Goal: Task Accomplishment & Management: Manage account settings

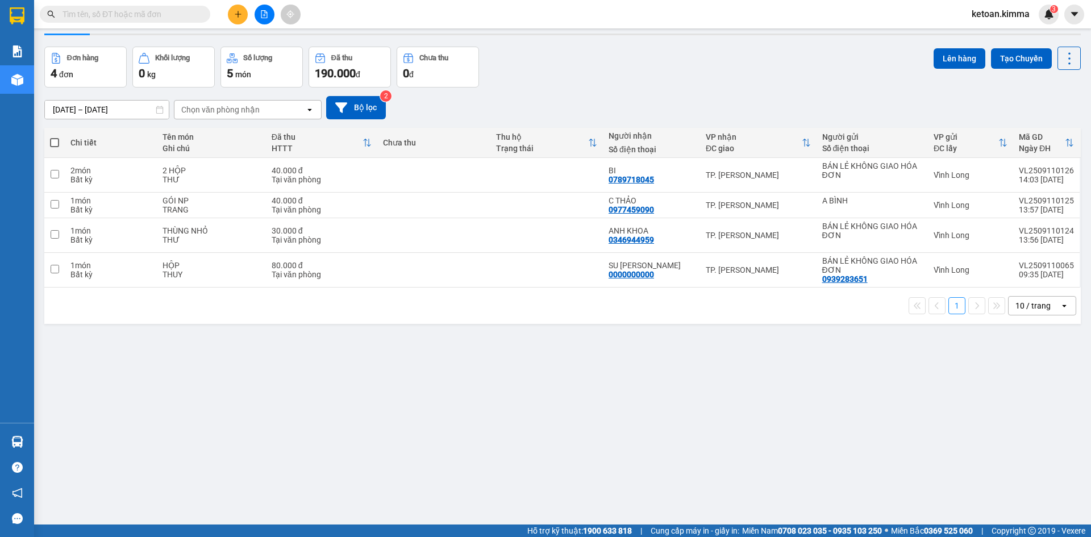
scroll to position [52, 0]
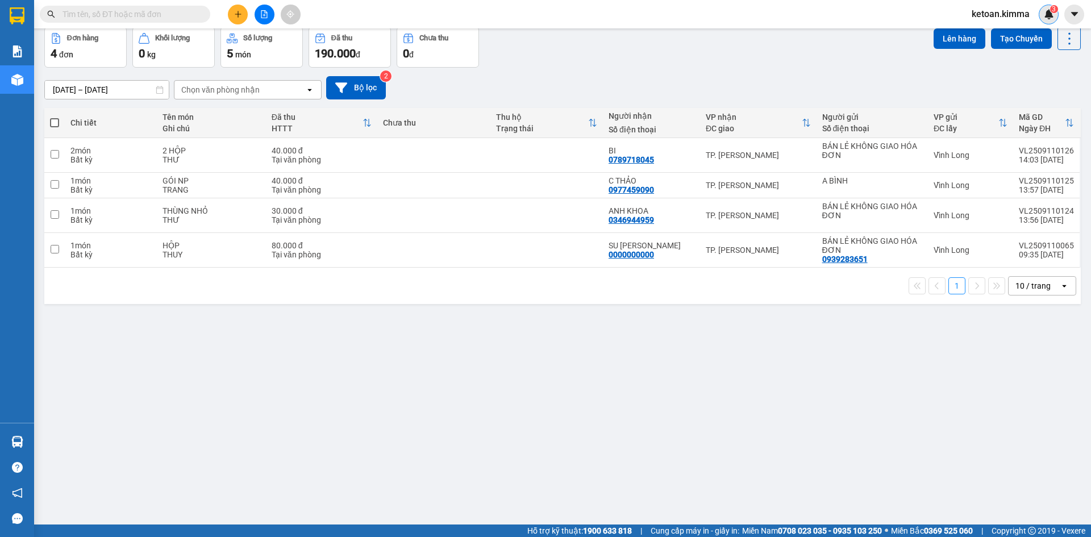
click at [1045, 11] on img at bounding box center [1049, 14] width 10 height 10
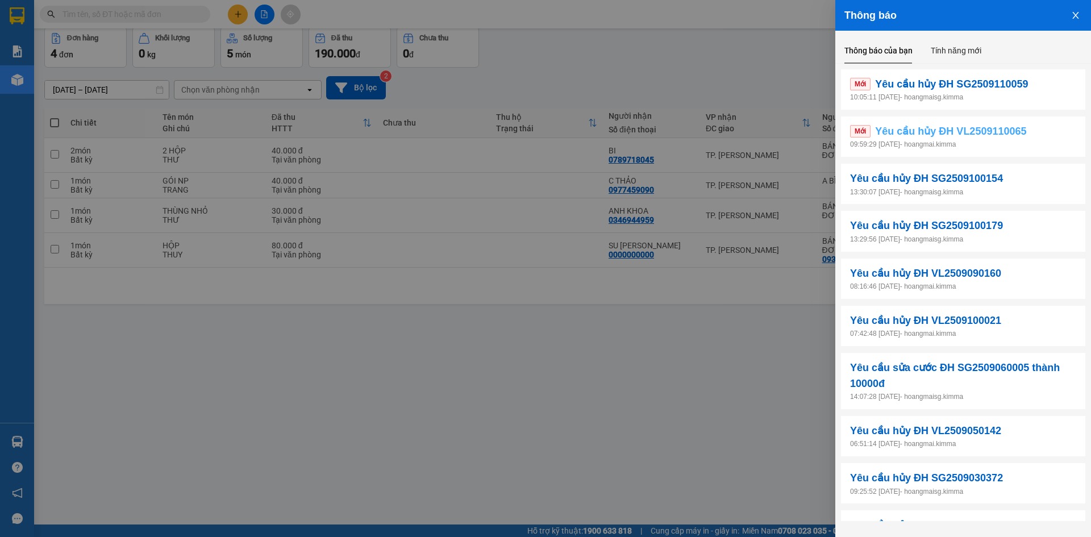
click at [911, 127] on span "Yêu cầu hủy ĐH VL2509110065" at bounding box center [950, 131] width 151 height 16
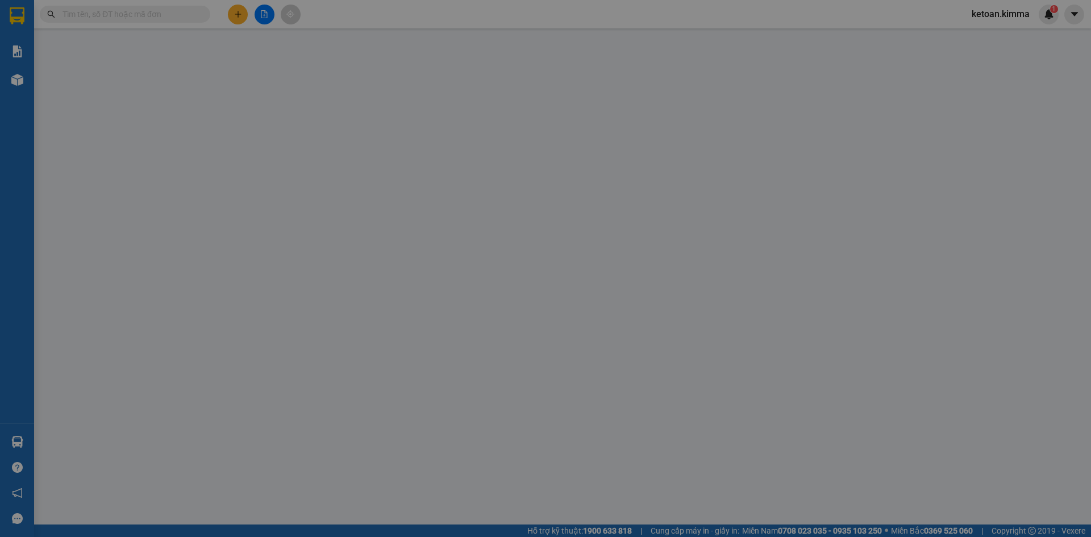
type input "0939283651"
type input "BÁN LẺ KHÔNG GIAO HÓA ĐƠN"
type input "0000000000"
type input "SU [PERSON_NAME]"
type input "80.000"
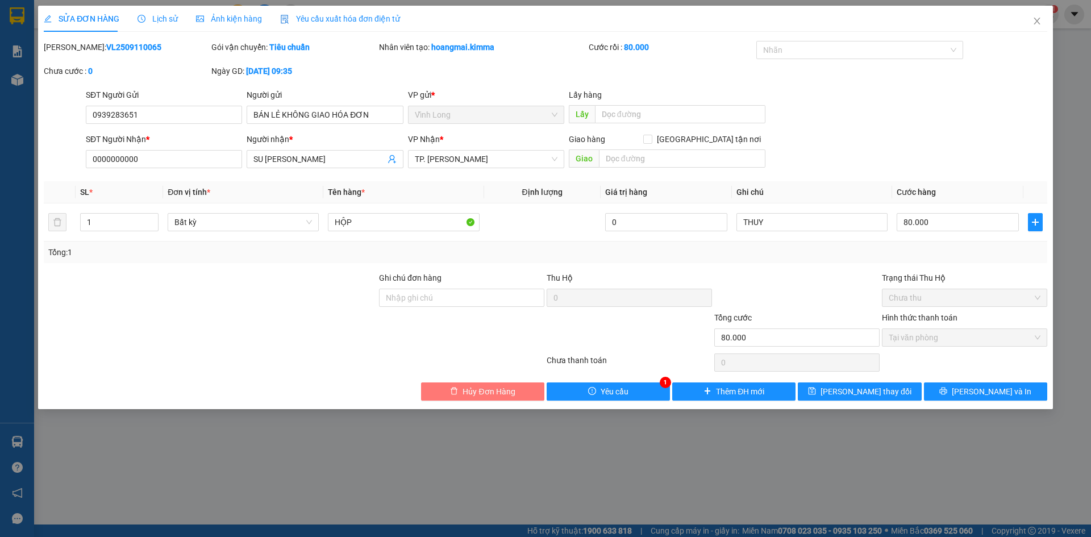
click at [486, 391] on span "Hủy Đơn Hàng" at bounding box center [488, 391] width 52 height 12
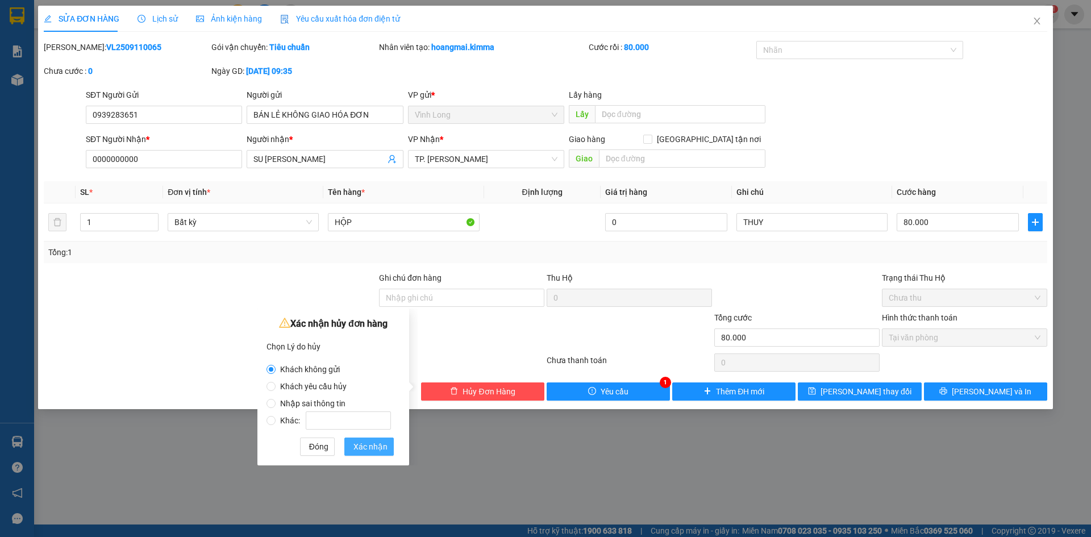
click at [375, 444] on span "Xác nhận" at bounding box center [370, 446] width 34 height 12
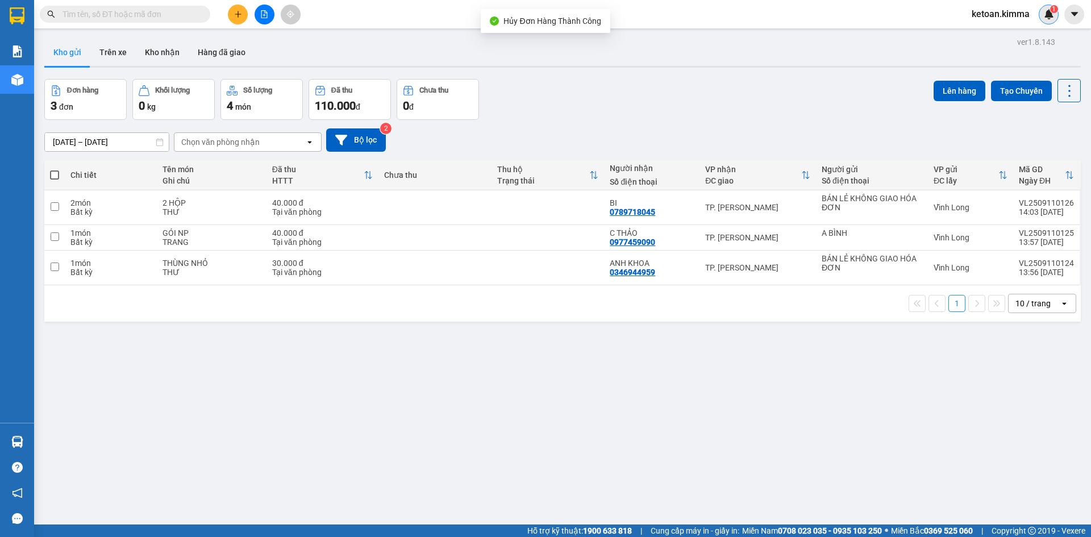
click at [1050, 14] on img at bounding box center [1049, 14] width 10 height 10
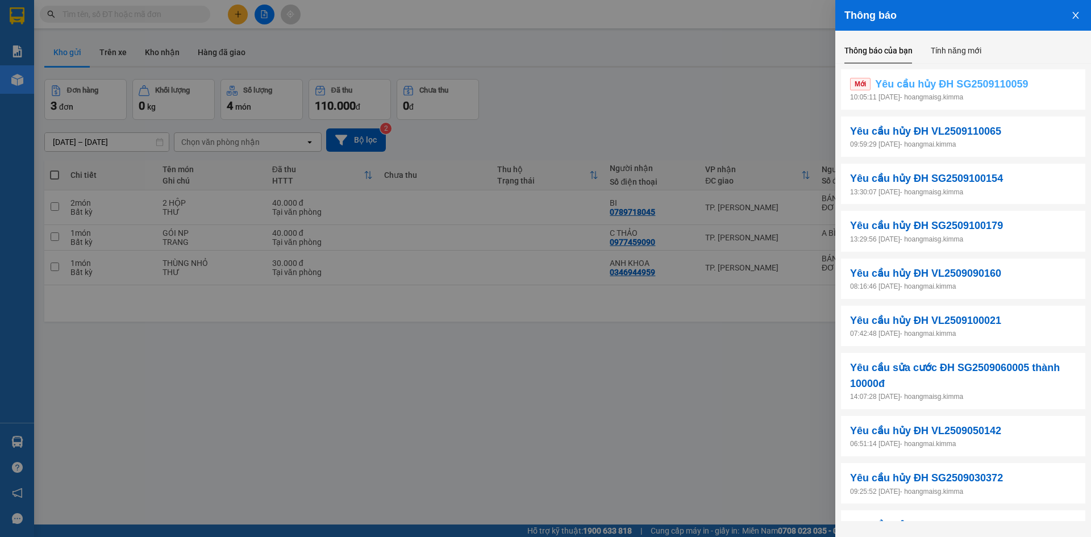
click at [951, 80] on span "Yêu cầu hủy ĐH SG2509110059" at bounding box center [951, 84] width 153 height 16
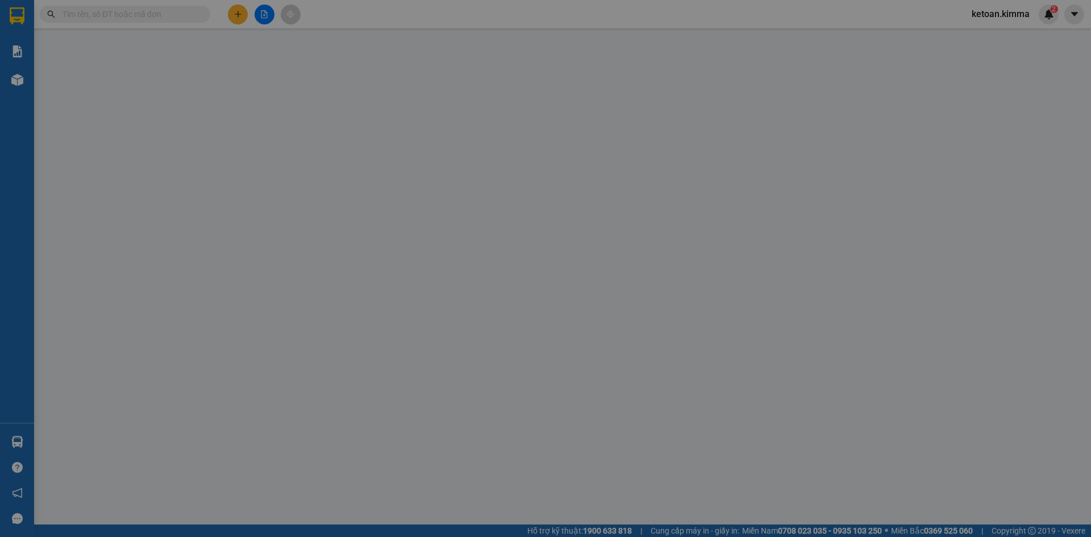
type input "BÁN LẺ KHÔNG GIAO HÓA ĐƠN"
type input "00000000000000"
type input "SAIIIIIIIIII"
type input "190.000"
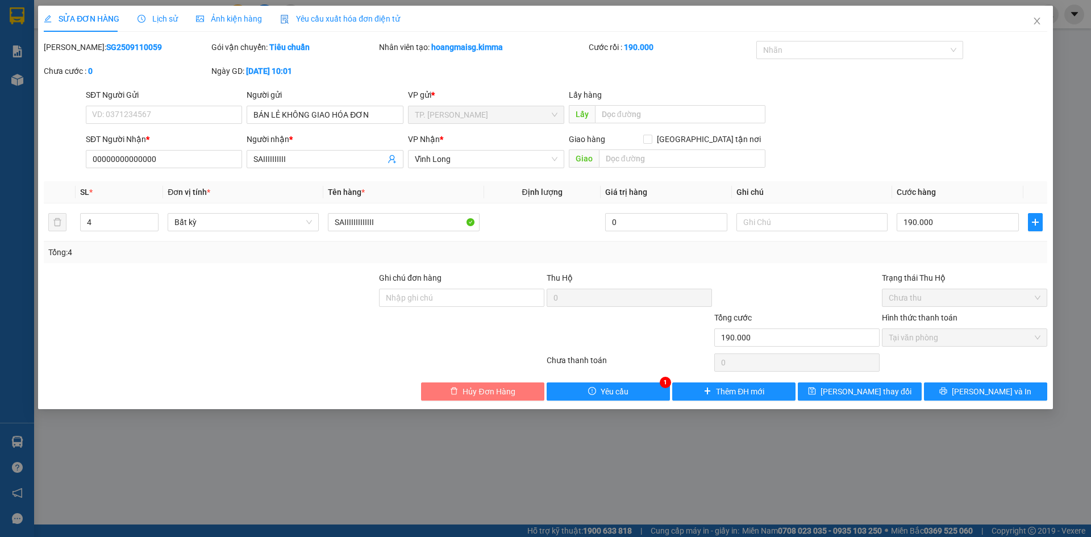
click at [479, 390] on span "Hủy Đơn Hàng" at bounding box center [488, 391] width 52 height 12
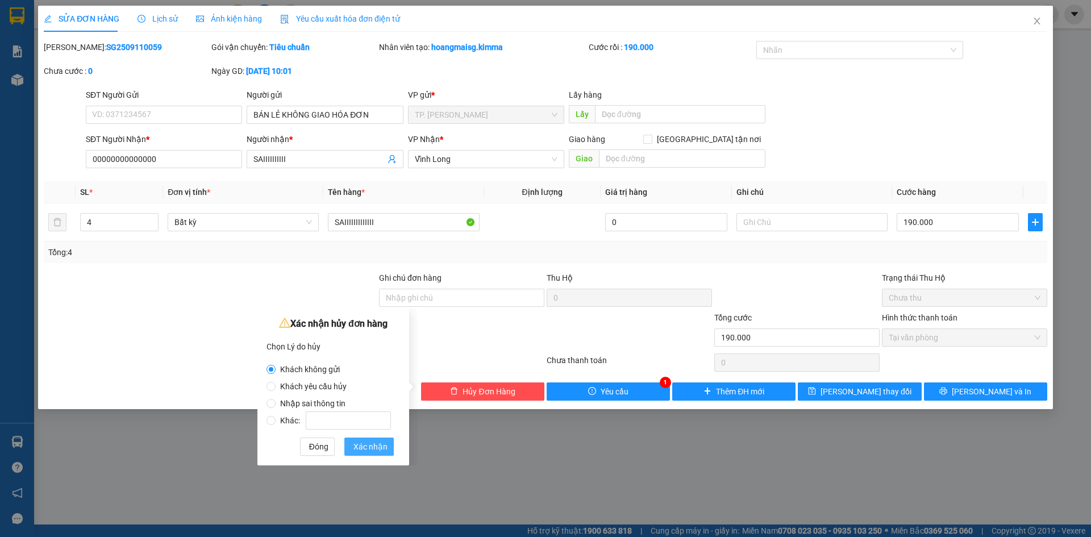
click at [380, 448] on span "Xác nhận" at bounding box center [370, 446] width 34 height 12
